Goal: Communication & Community: Answer question/provide support

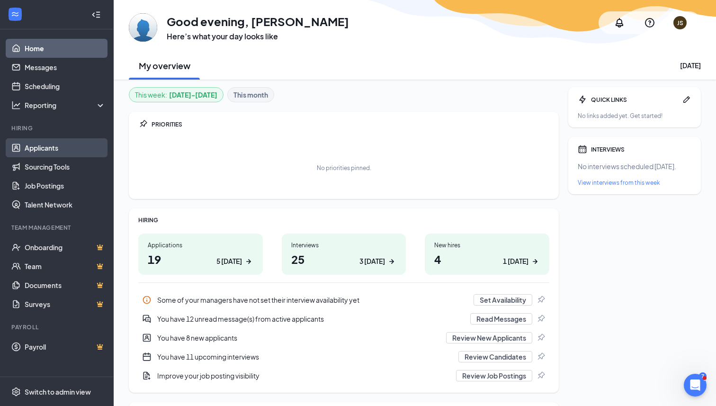
click at [37, 147] on link "Applicants" at bounding box center [65, 147] width 81 height 19
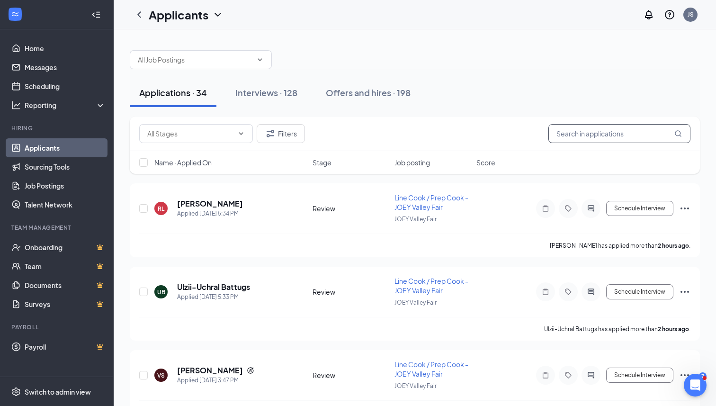
click at [582, 136] on input "text" at bounding box center [619, 133] width 142 height 19
type input "[PERSON_NAME]"
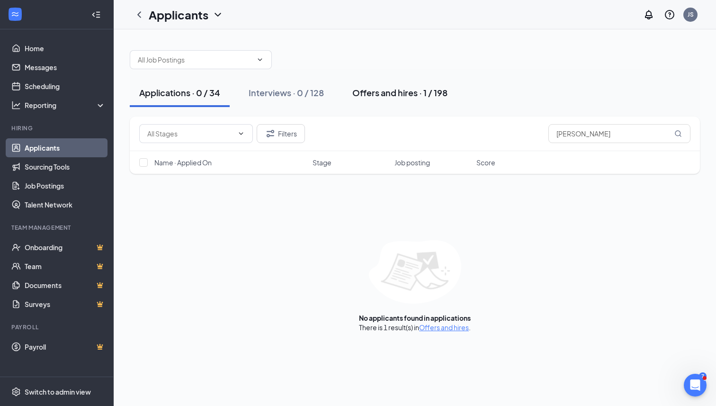
click at [356, 94] on div "Offers and hires · 1 / 198" at bounding box center [399, 93] width 95 height 12
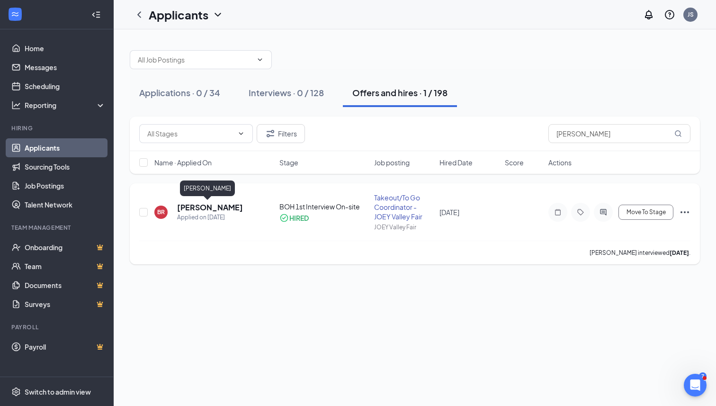
click at [206, 203] on h5 "[PERSON_NAME]" at bounding box center [210, 207] width 66 height 10
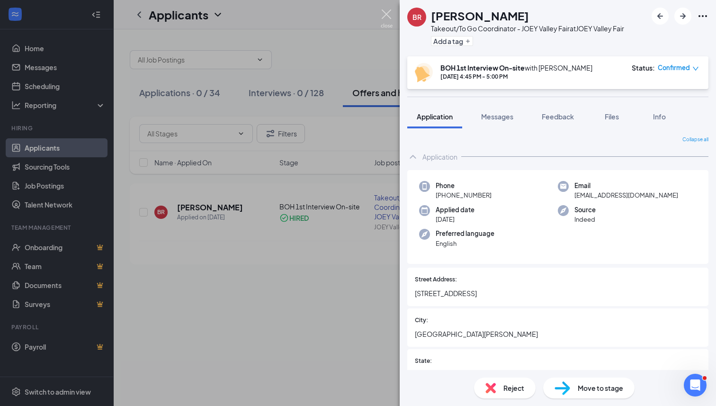
click at [386, 15] on img at bounding box center [387, 18] width 12 height 18
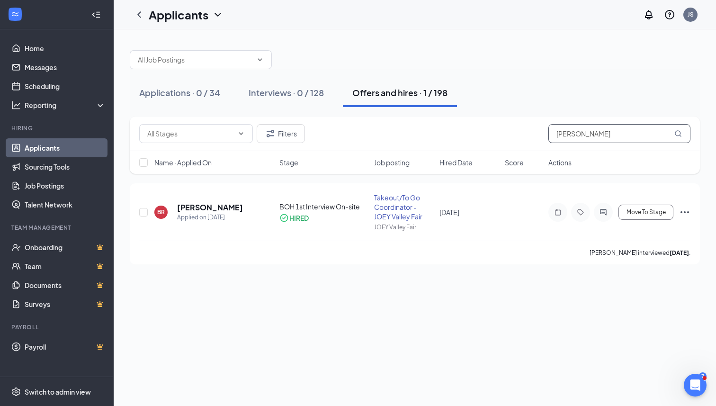
click at [609, 136] on input "[PERSON_NAME]" at bounding box center [619, 133] width 142 height 19
type input "b"
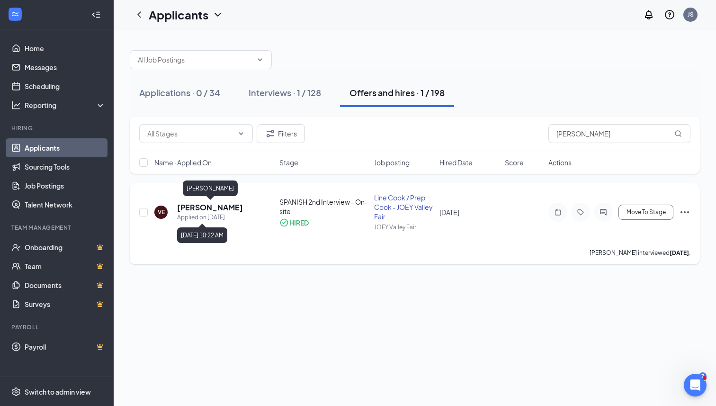
click at [228, 209] on h5 "[PERSON_NAME]" at bounding box center [210, 207] width 66 height 10
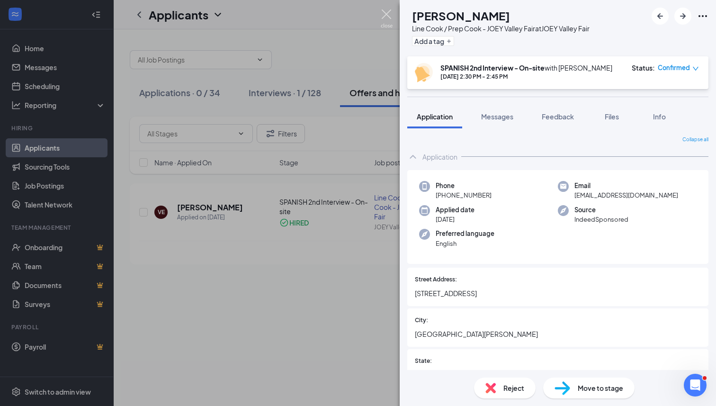
click at [386, 15] on img at bounding box center [387, 18] width 12 height 18
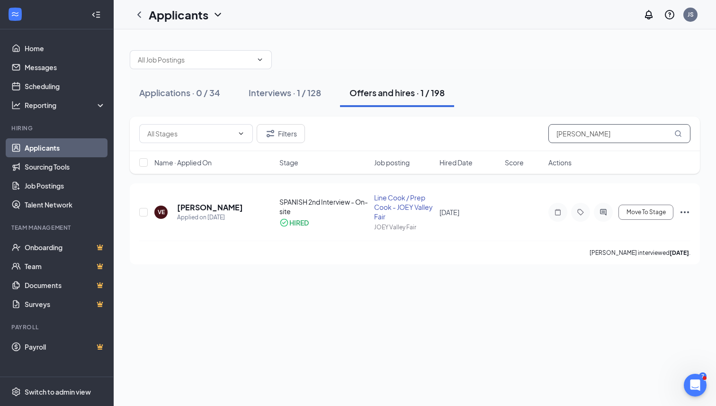
click at [595, 136] on input "[PERSON_NAME]" at bounding box center [619, 133] width 142 height 19
type input "v"
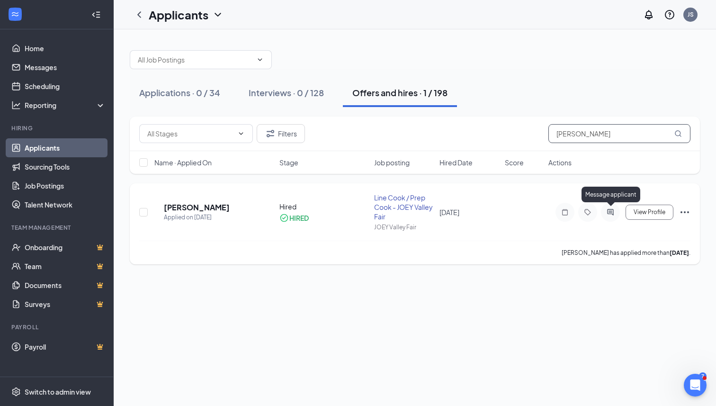
type input "[PERSON_NAME]"
click at [612, 212] on icon "ActiveChat" at bounding box center [610, 212] width 11 height 8
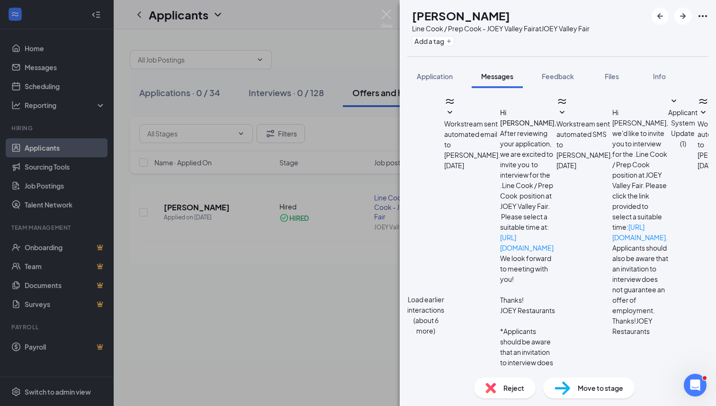
scroll to position [469, 0]
drag, startPoint x: 565, startPoint y: 332, endPoint x: 405, endPoint y: 287, distance: 165.9
click at [405, 287] on div "Load earlier interactions (about 6 more) Workstream sent automated email to [PE…" at bounding box center [558, 229] width 316 height 282
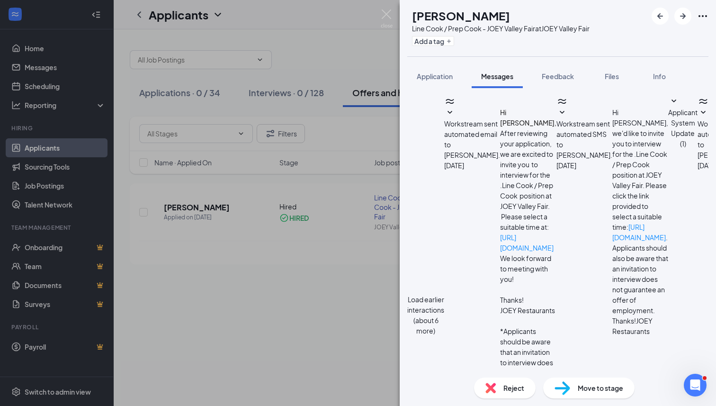
type textarea "Hello [PERSON_NAME], Since we have not heard from you after not showing up for …"
click at [430, 80] on span "Application" at bounding box center [435, 76] width 36 height 9
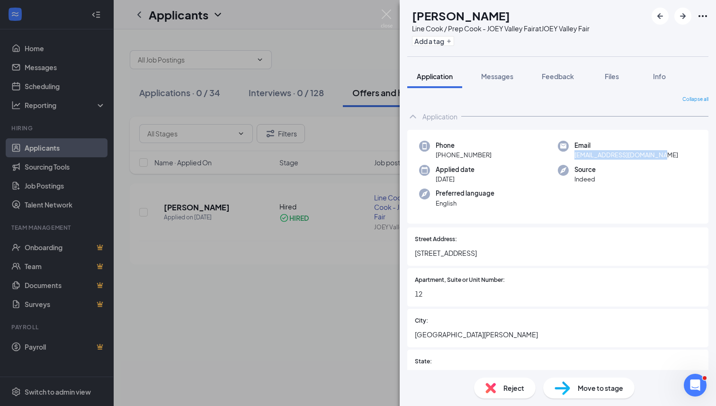
drag, startPoint x: 656, startPoint y: 156, endPoint x: 574, endPoint y: 157, distance: 82.9
click at [574, 157] on div "Email [EMAIL_ADDRESS][DOMAIN_NAME]" at bounding box center [627, 150] width 139 height 19
copy span "[EMAIL_ADDRESS][DOMAIN_NAME]"
click at [388, 18] on img at bounding box center [387, 18] width 12 height 18
